Goal: Check status: Check status

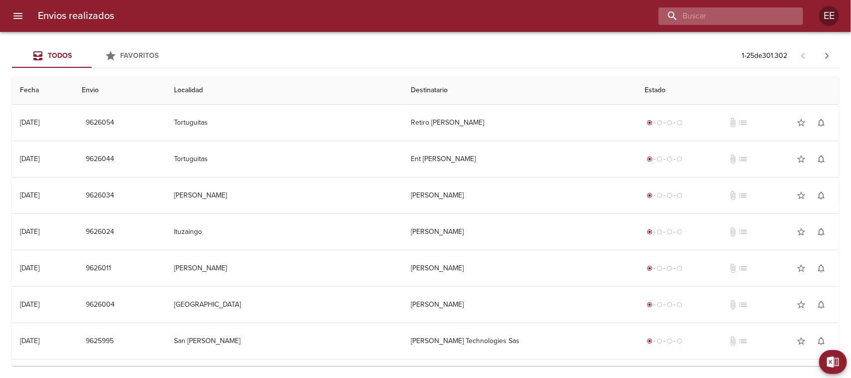
click at [731, 20] on input "buscar" at bounding box center [723, 15] width 128 height 17
paste input "PESOA [PERSON_NAME]"
type input "PESOA [PERSON_NAME]"
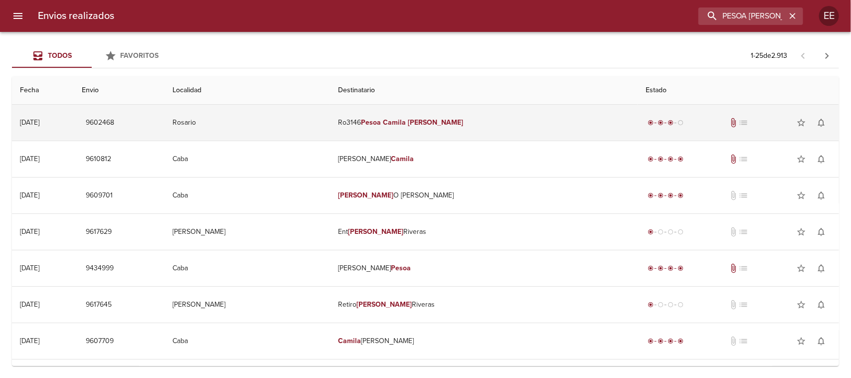
click at [312, 121] on td "Rosario" at bounding box center [248, 123] width 166 height 36
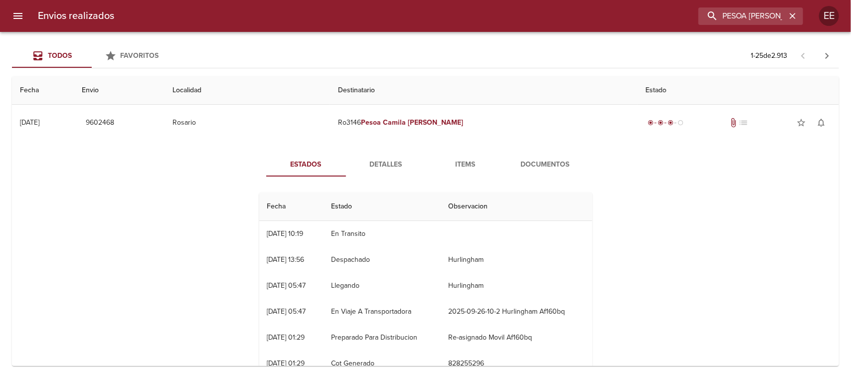
click at [377, 165] on span "Detalles" at bounding box center [386, 165] width 68 height 12
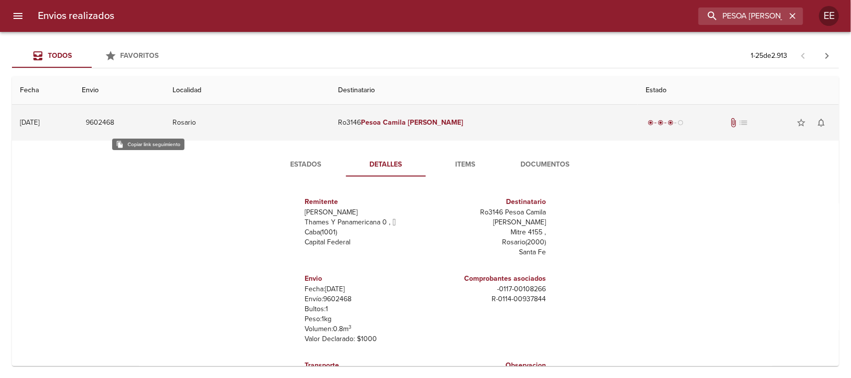
click at [114, 121] on span "9602468" at bounding box center [100, 123] width 28 height 12
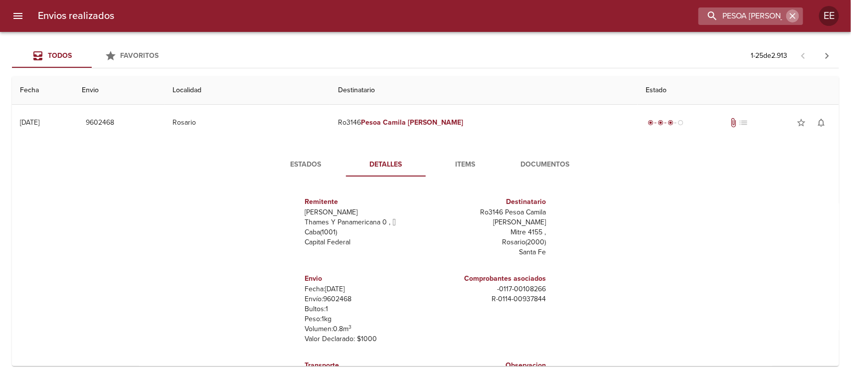
click at [793, 11] on icon "button" at bounding box center [793, 16] width 10 height 10
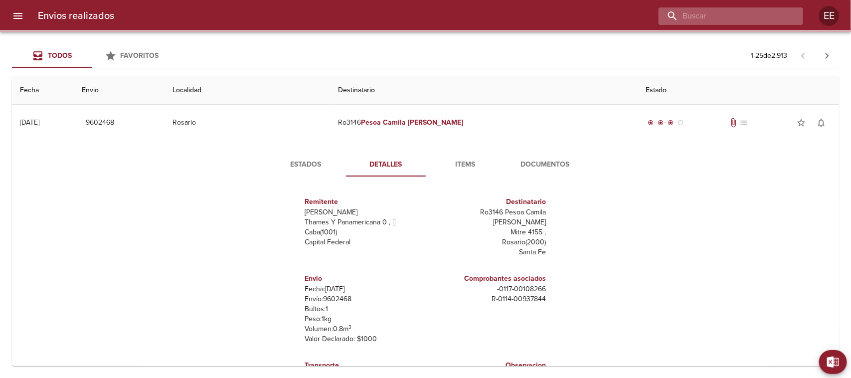
click at [730, 18] on input "buscar" at bounding box center [723, 15] width 128 height 17
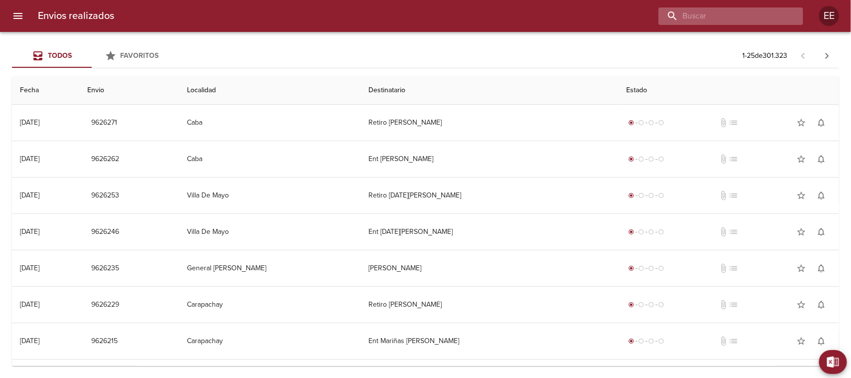
paste input "[PERSON_NAME]"
type input "[PERSON_NAME]"
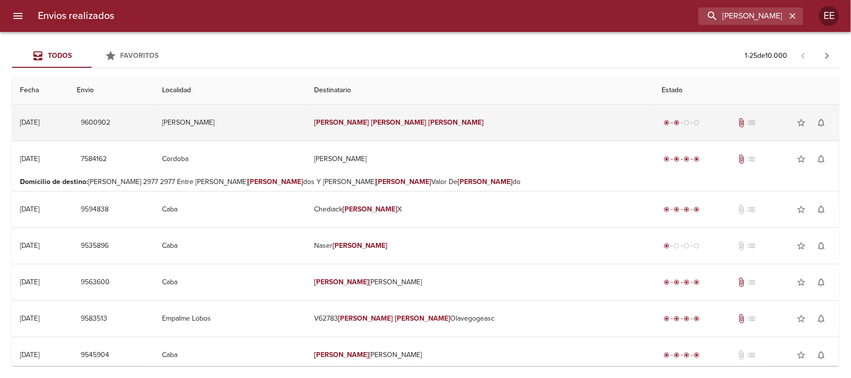
click at [469, 124] on td "[PERSON_NAME]" at bounding box center [480, 123] width 348 height 36
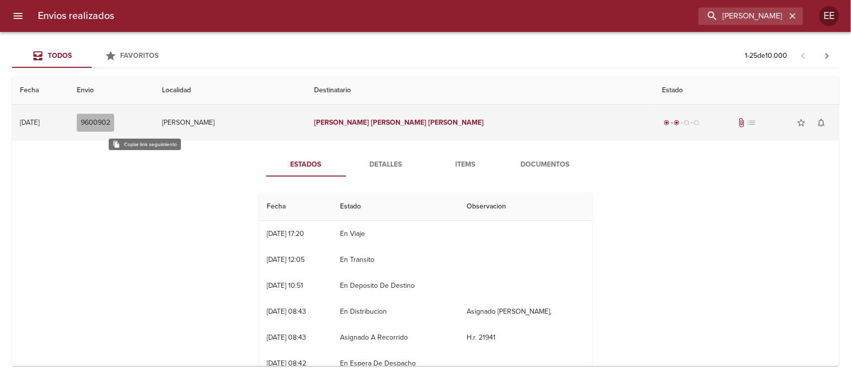
click at [110, 123] on span "9600902" at bounding box center [95, 123] width 29 height 12
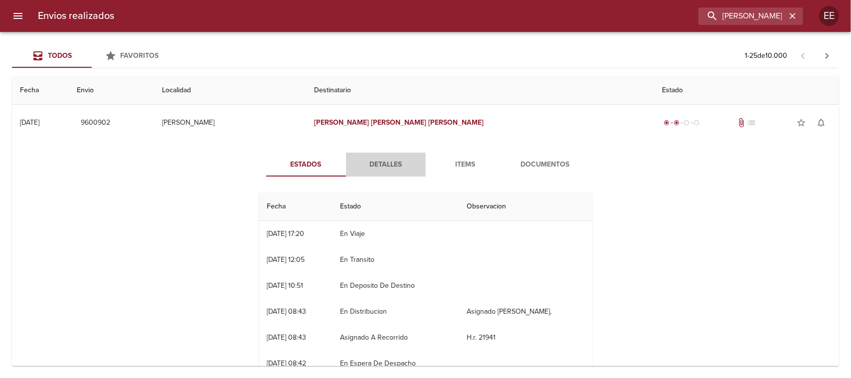
click at [384, 163] on span "Detalles" at bounding box center [386, 165] width 68 height 12
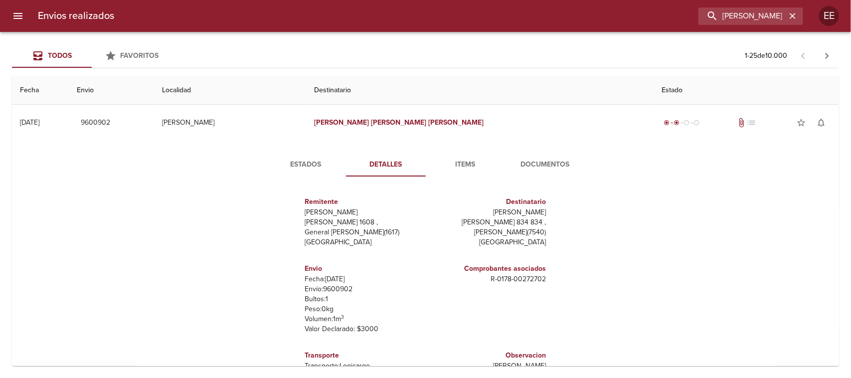
click at [455, 163] on span "Items" at bounding box center [466, 165] width 68 height 12
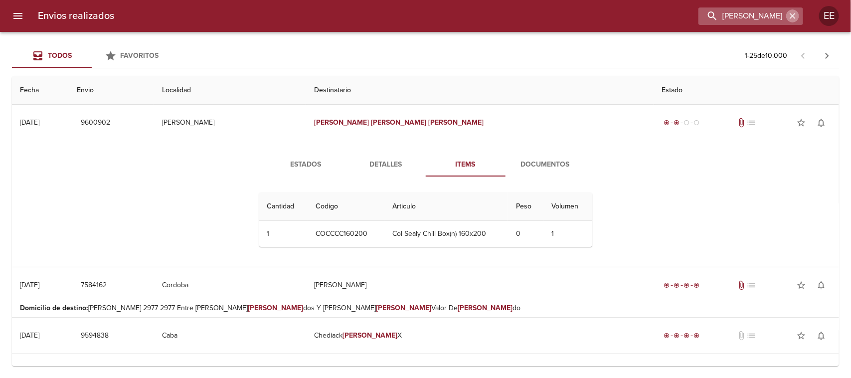
click at [789, 18] on icon "button" at bounding box center [793, 16] width 10 height 10
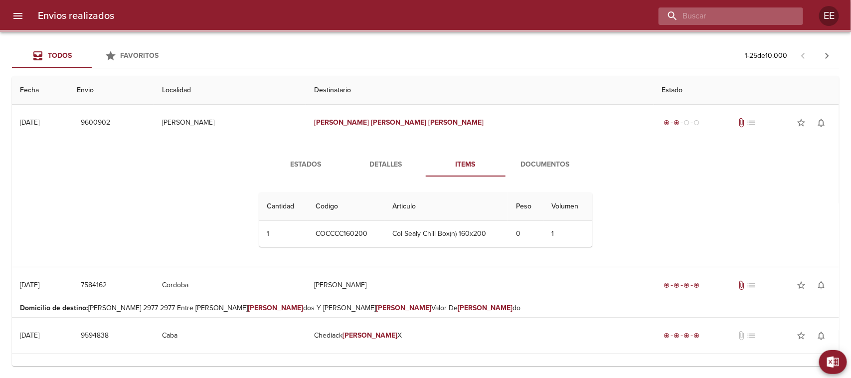
click at [751, 22] on input "buscar" at bounding box center [723, 15] width 128 height 17
paste input "INDUBOL S.A."
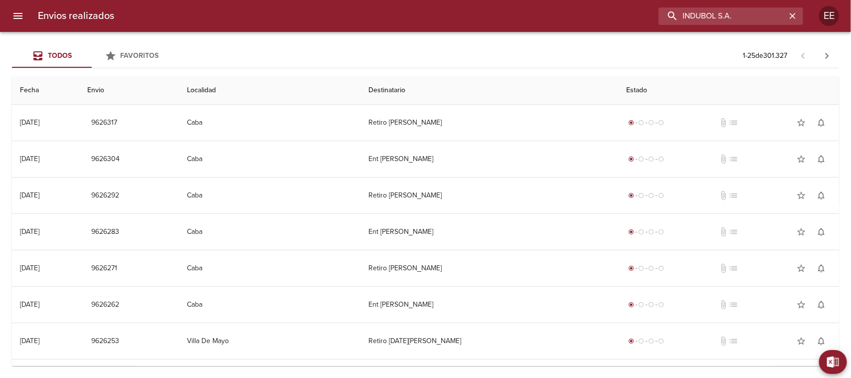
type input "INDUBOL S.A."
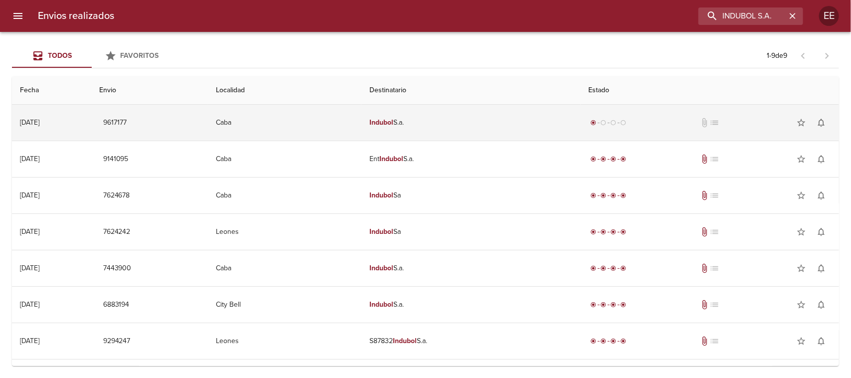
click at [492, 129] on td "Indubol S.a." at bounding box center [471, 123] width 219 height 36
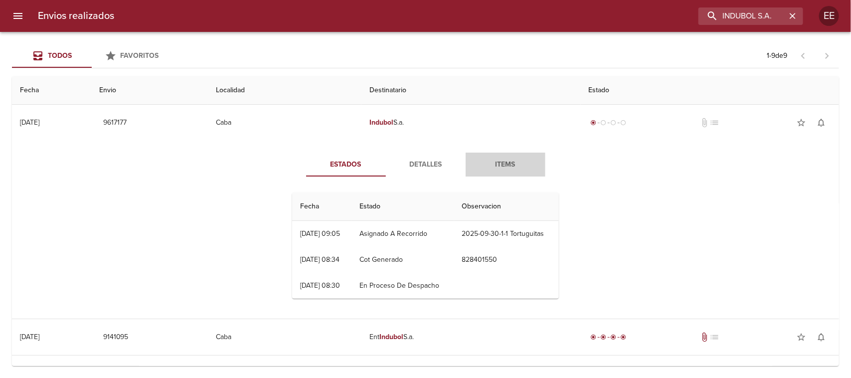
click at [491, 168] on span "Items" at bounding box center [506, 165] width 68 height 12
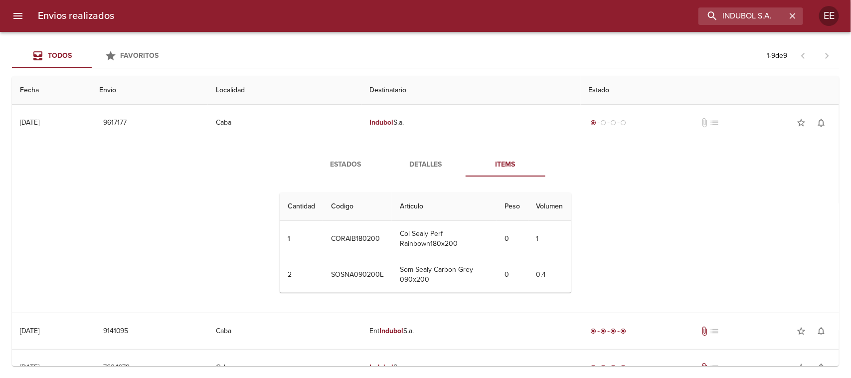
click at [421, 161] on span "Detalles" at bounding box center [426, 165] width 68 height 12
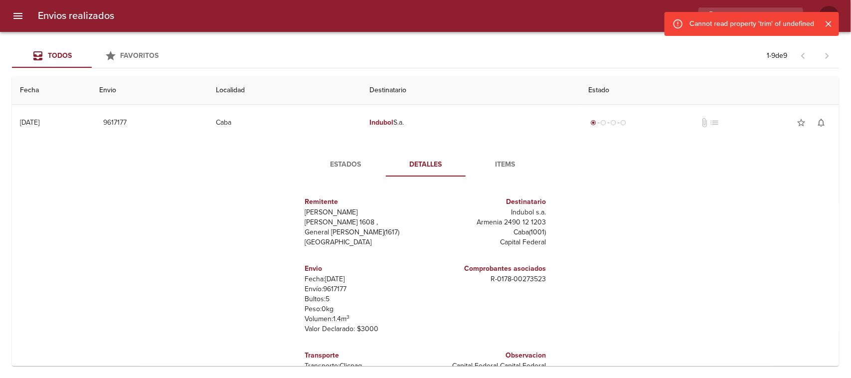
scroll to position [62, 0]
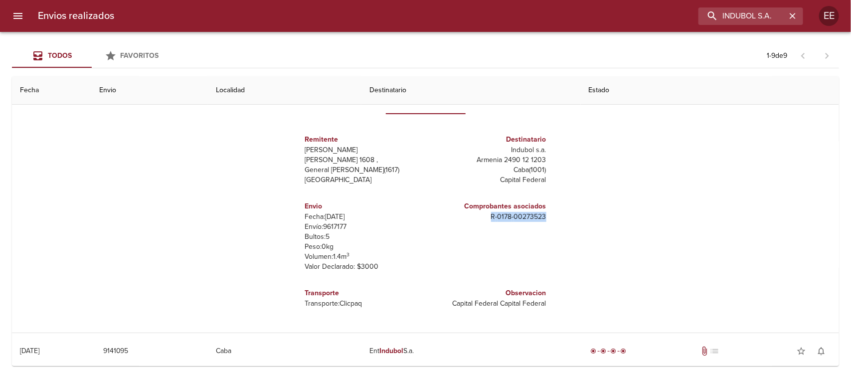
drag, startPoint x: 485, startPoint y: 215, endPoint x: 560, endPoint y: 213, distance: 74.4
click at [560, 213] on div "Estados Detalles Items Remitente Wamaro Tortuguitas [PERSON_NAME] 1608 , Genera…" at bounding box center [425, 205] width 289 height 230
copy p "R - 0178 - 00273523"
